Goal: Find specific page/section: Find specific page/section

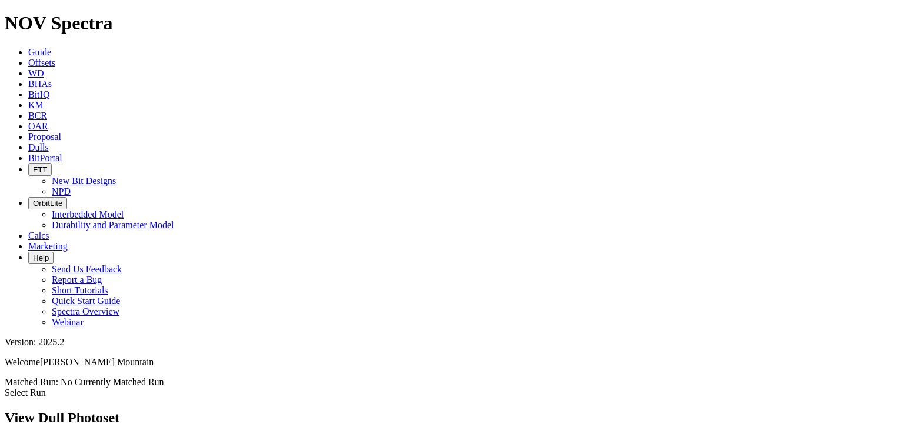
scroll to position [1268, 0]
click at [49, 142] on span "Dulls" at bounding box center [38, 147] width 21 height 10
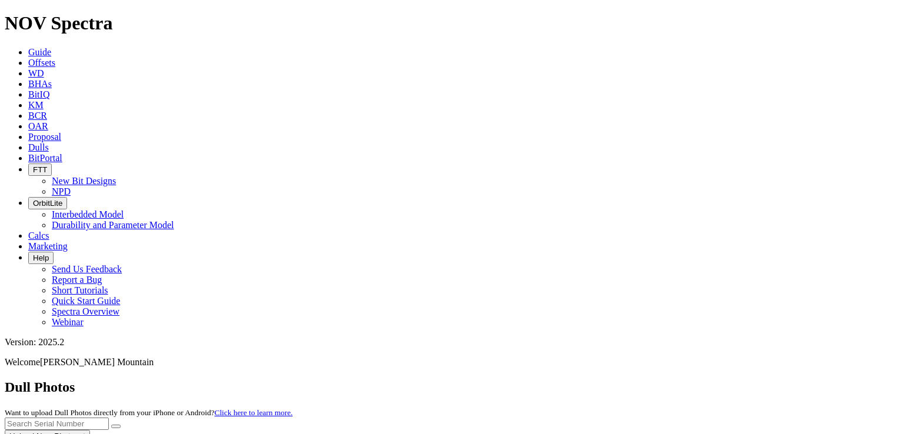
click at [679, 433] on div at bounding box center [449, 442] width 889 height 0
click at [640, 433] on div at bounding box center [449, 442] width 889 height 0
click at [109, 418] on input "text" at bounding box center [57, 424] width 104 height 12
paste input "A279667"
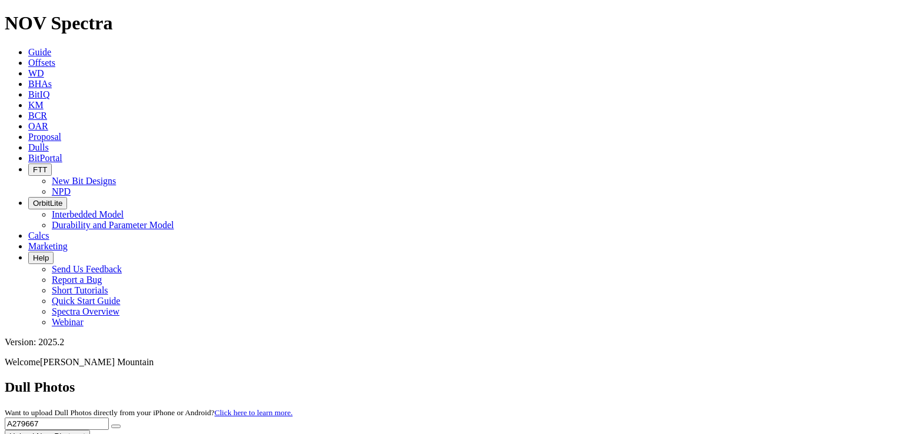
type input "A279667"
click at [90, 430] on button "Upload New Photoset" at bounding box center [47, 436] width 85 height 12
